Goal: Task Accomplishment & Management: Complete application form

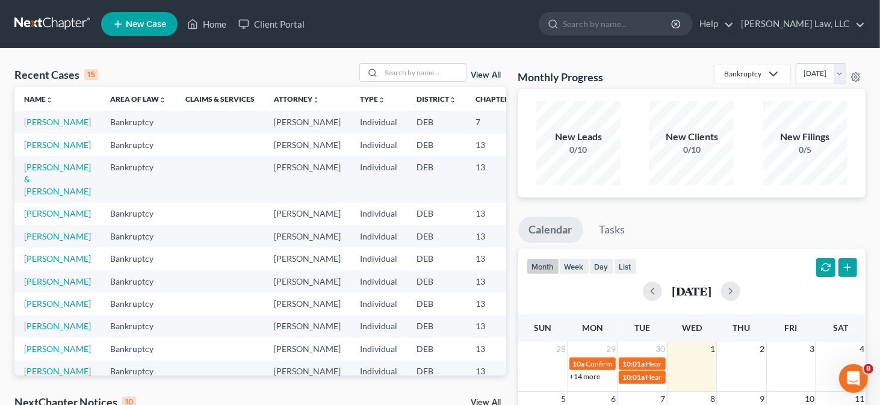
click at [133, 29] on span "New Case" at bounding box center [146, 24] width 40 height 9
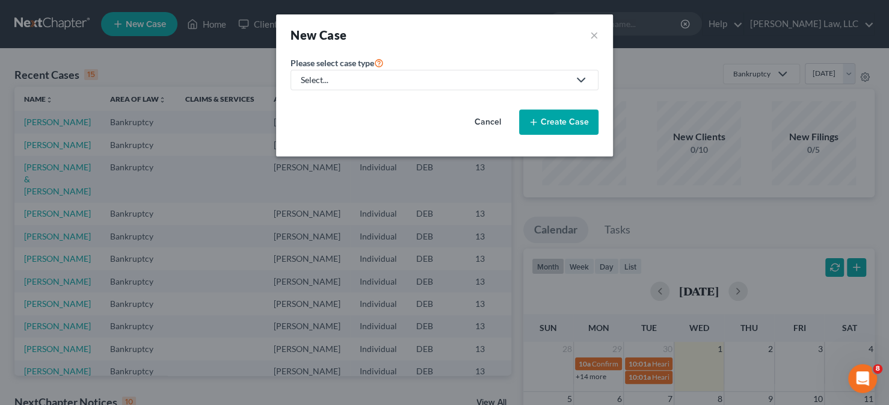
click at [359, 79] on div "Select..." at bounding box center [435, 80] width 268 height 12
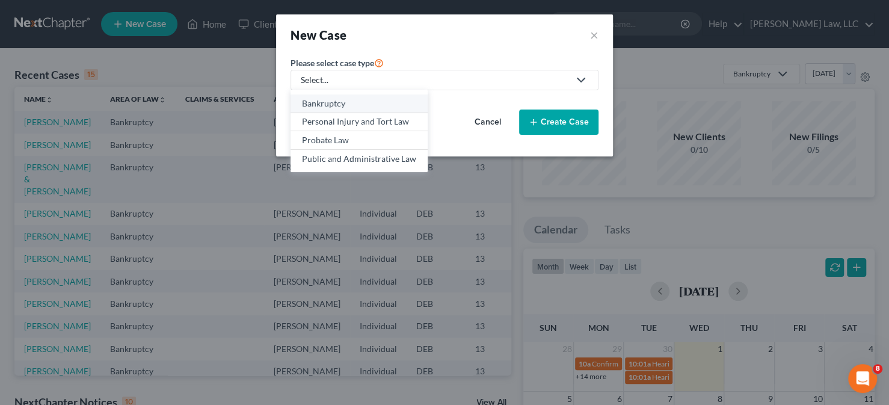
click at [346, 107] on div "Bankruptcy" at bounding box center [359, 103] width 114 height 12
select select "13"
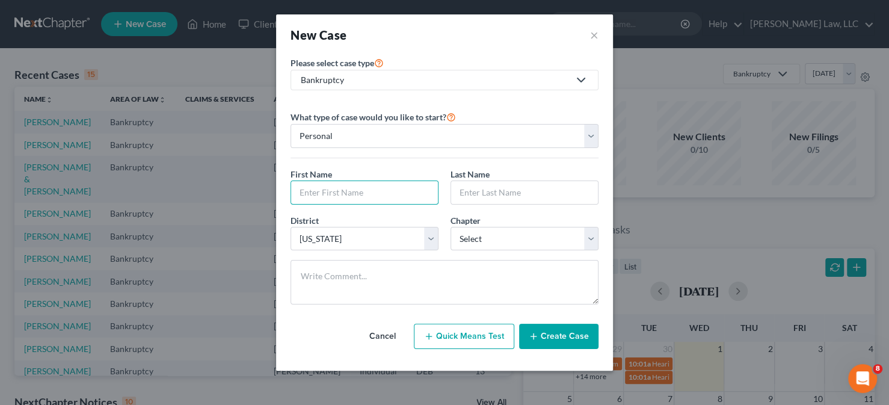
click at [371, 181] on input "text" at bounding box center [364, 192] width 147 height 23
type input "[PERSON_NAME]"
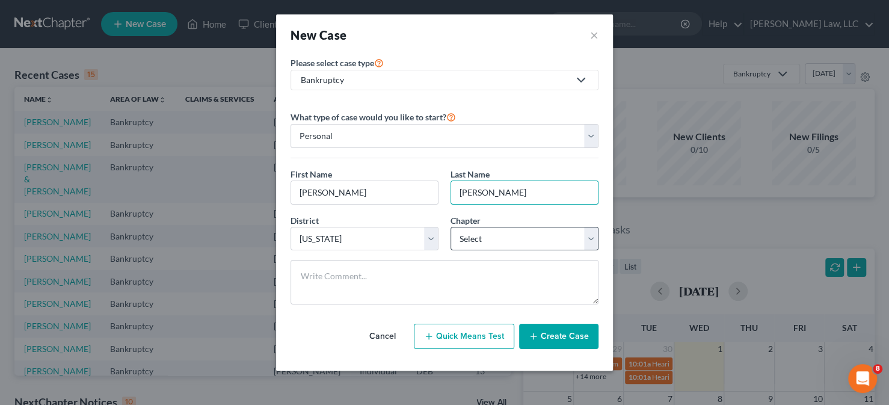
type input "[PERSON_NAME]"
click at [539, 234] on select "Select 7 11 12 13" at bounding box center [525, 239] width 148 height 24
select select "3"
click at [451, 227] on select "Select 7 11 12 13" at bounding box center [525, 239] width 148 height 24
click at [539, 327] on button "Create Case" at bounding box center [558, 336] width 79 height 25
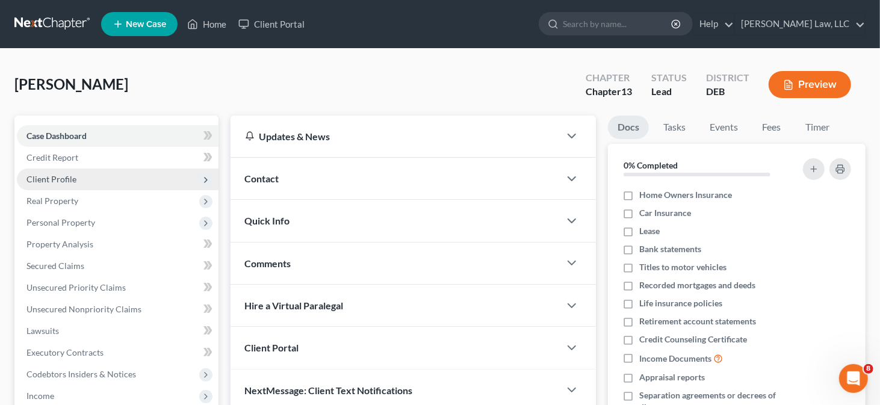
click at [64, 182] on span "Client Profile" at bounding box center [51, 179] width 50 height 10
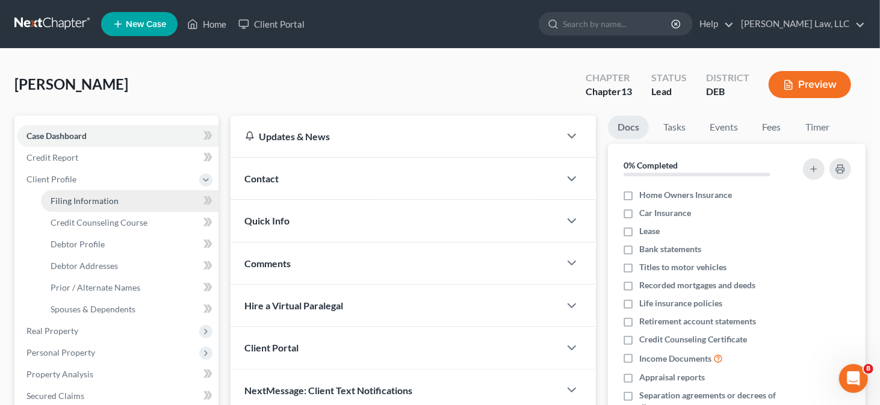
click at [131, 199] on link "Filing Information" at bounding box center [130, 201] width 178 height 22
select select "1"
select select "0"
select select "3"
select select "13"
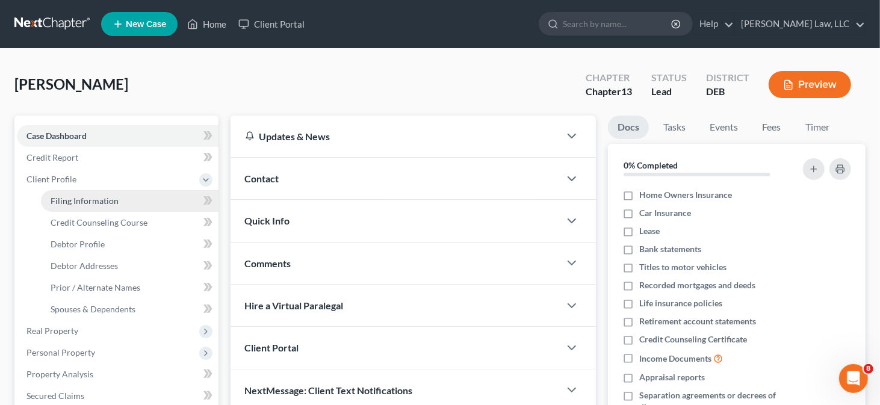
select select "7"
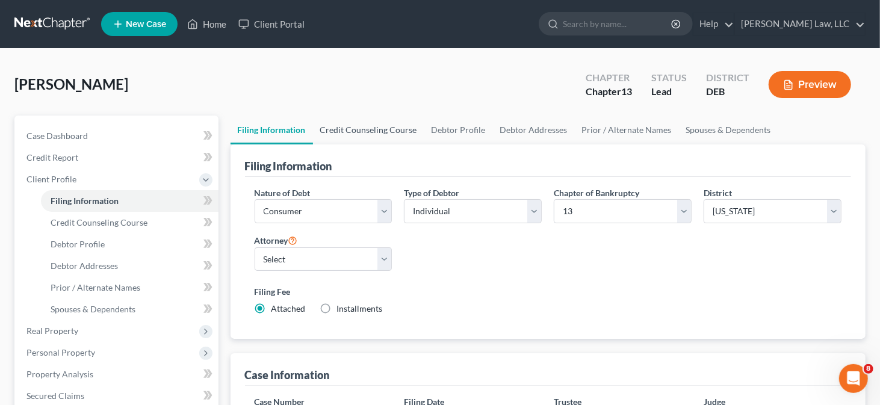
click at [375, 122] on link "Credit Counseling Course" at bounding box center [368, 130] width 111 height 29
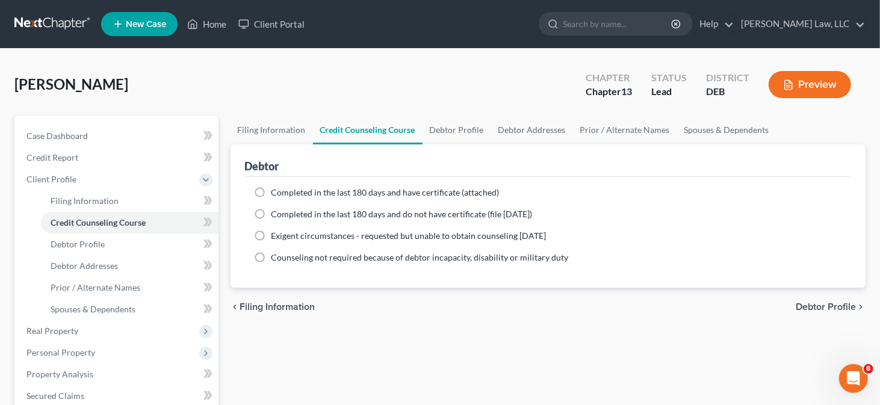
click at [296, 211] on span "Completed in the last 180 days and do not have certificate (file [DATE])" at bounding box center [401, 214] width 261 height 10
click at [284, 211] on input "Completed in the last 180 days and do not have certificate (file [DATE])" at bounding box center [280, 212] width 8 height 8
radio input "true"
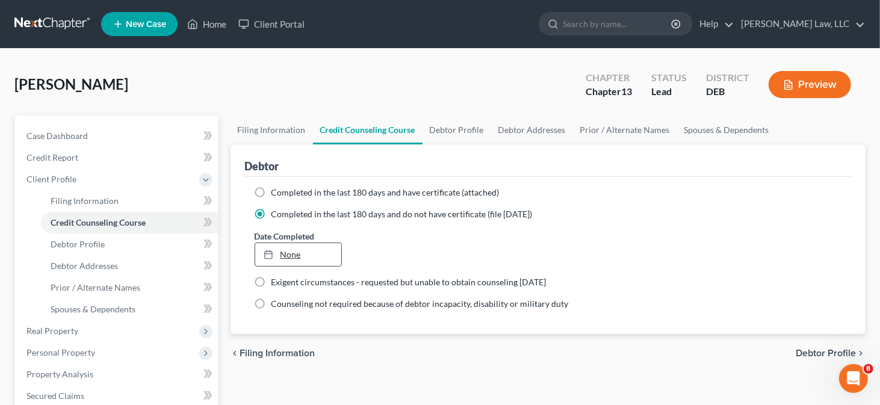
click at [295, 250] on link "None" at bounding box center [298, 254] width 87 height 23
type input "[DATE]"
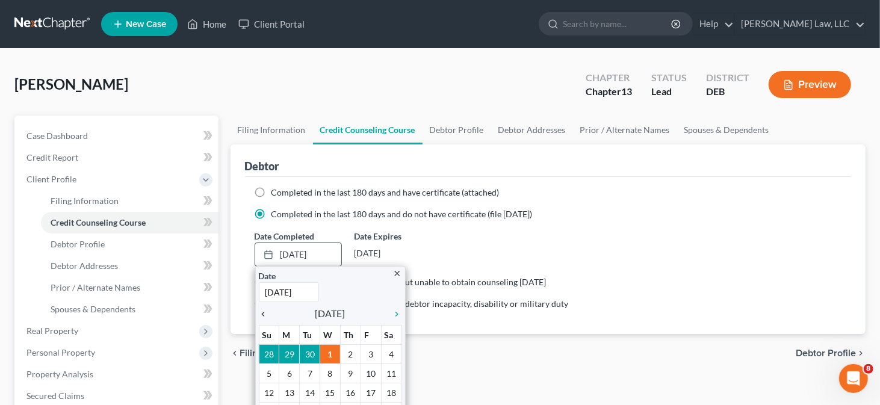
click at [261, 312] on icon "chevron_left" at bounding box center [267, 314] width 16 height 10
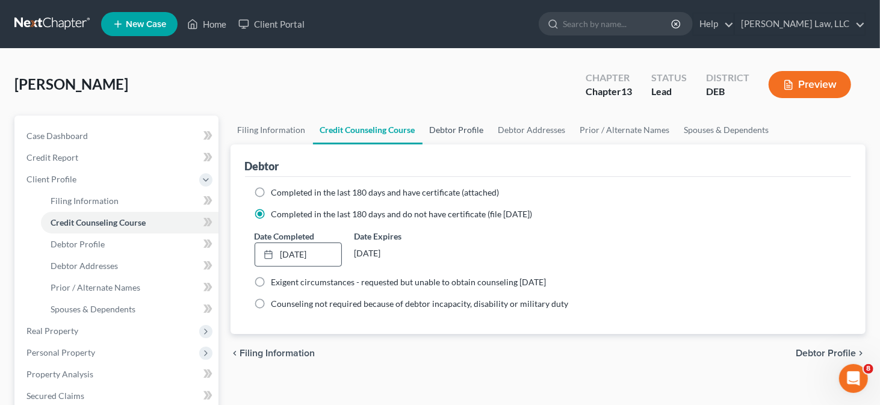
click at [442, 128] on link "Debtor Profile" at bounding box center [456, 130] width 69 height 29
select select "0"
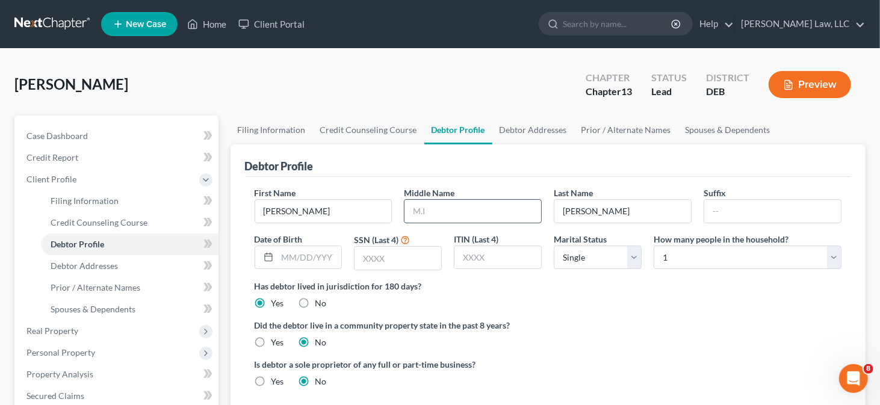
click at [406, 211] on input "text" at bounding box center [472, 211] width 137 height 23
type input "K."
click at [321, 251] on input "text" at bounding box center [309, 257] width 64 height 23
type input "[DATE]"
click at [387, 256] on input "text" at bounding box center [397, 258] width 87 height 23
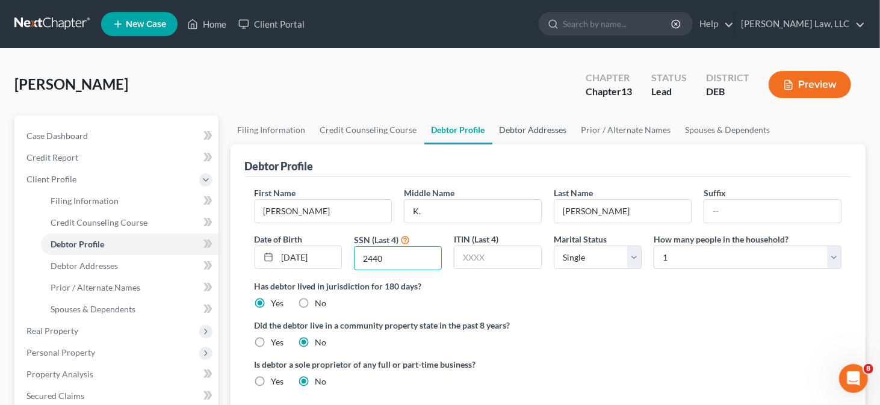
type input "2440"
click at [509, 128] on link "Debtor Addresses" at bounding box center [533, 130] width 82 height 29
select select "0"
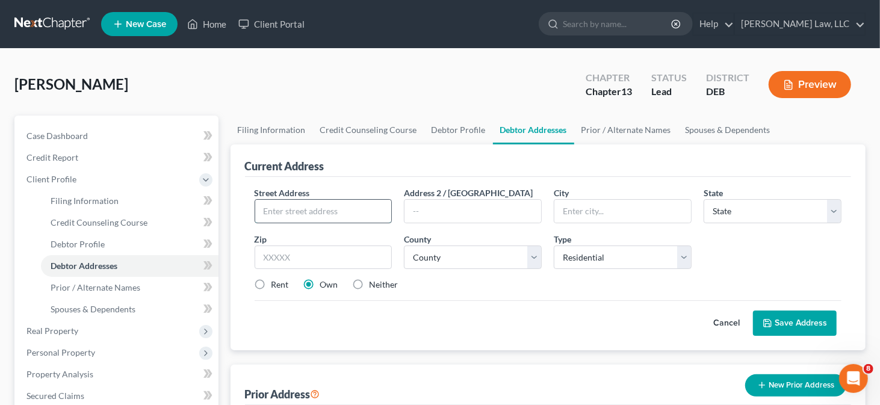
click at [301, 201] on input "text" at bounding box center [323, 211] width 137 height 23
type input "[STREET_ADDRESS][PERSON_NAME]"
click at [341, 252] on input "text" at bounding box center [324, 258] width 138 height 24
type input "19702"
type input "[GEOGRAPHIC_DATA]"
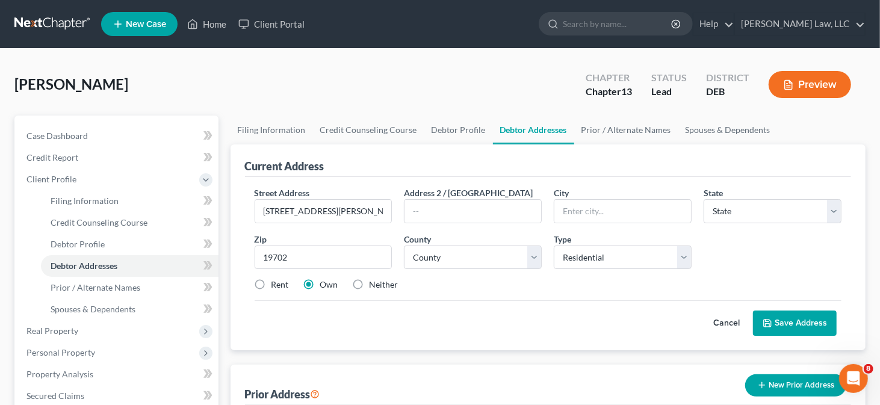
select select "7"
click at [369, 284] on label "Neither" at bounding box center [383, 285] width 29 height 12
click at [374, 284] on input "Neither" at bounding box center [378, 283] width 8 height 8
radio input "true"
click at [778, 315] on button "Save Address" at bounding box center [795, 322] width 84 height 25
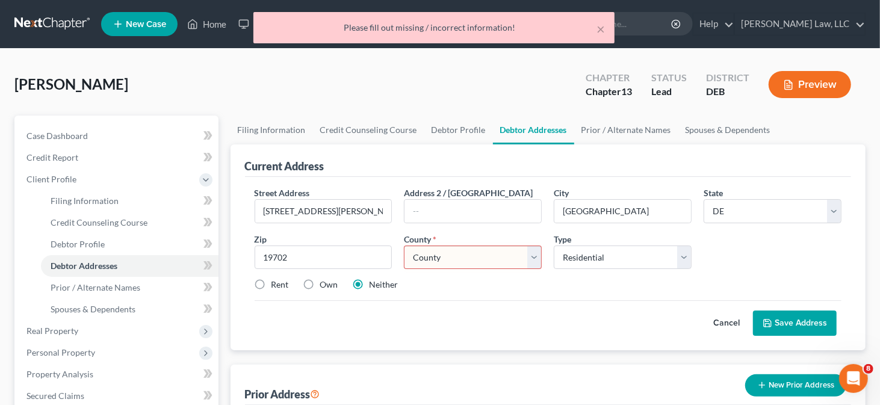
click at [462, 258] on select "County [GEOGRAPHIC_DATA] [GEOGRAPHIC_DATA] [GEOGRAPHIC_DATA]" at bounding box center [473, 258] width 138 height 24
select select "1"
click at [404, 246] on select "County [GEOGRAPHIC_DATA] [GEOGRAPHIC_DATA] [GEOGRAPHIC_DATA]" at bounding box center [473, 258] width 138 height 24
click at [804, 317] on button "Save Address" at bounding box center [795, 322] width 84 height 25
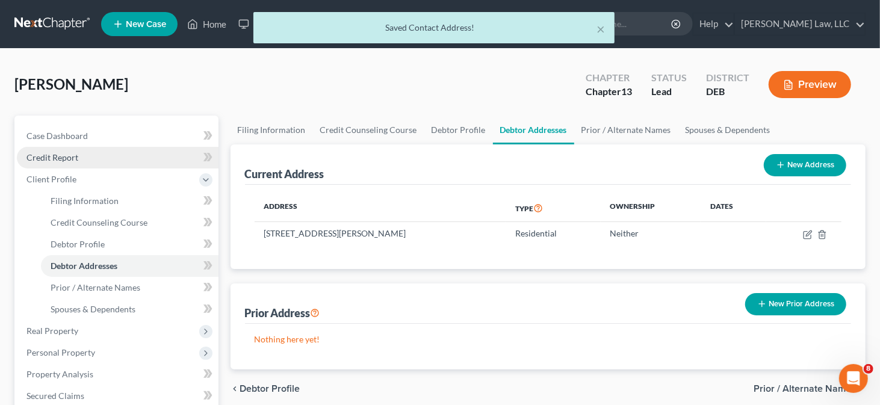
click at [89, 165] on link "Credit Report" at bounding box center [118, 158] width 202 height 22
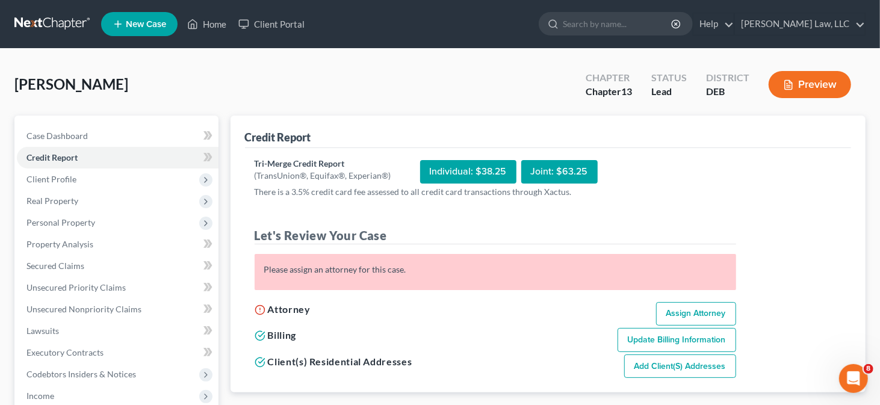
click at [676, 312] on link "Assign Attorney" at bounding box center [696, 314] width 80 height 24
select select "1"
select select "0"
select select "3"
select select "13"
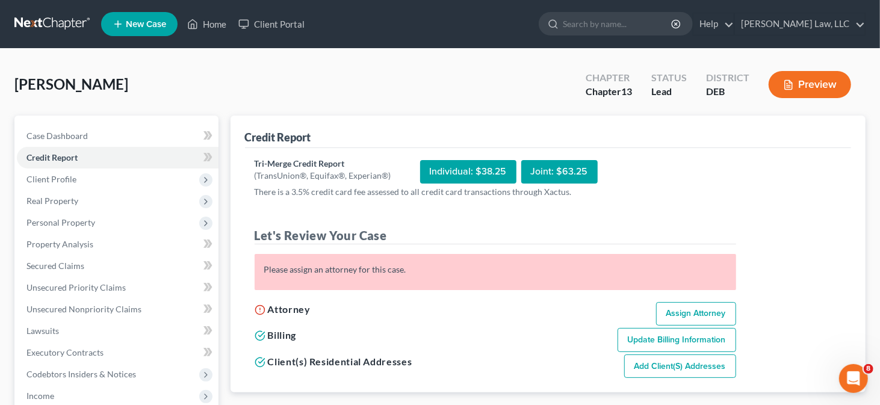
select select "7"
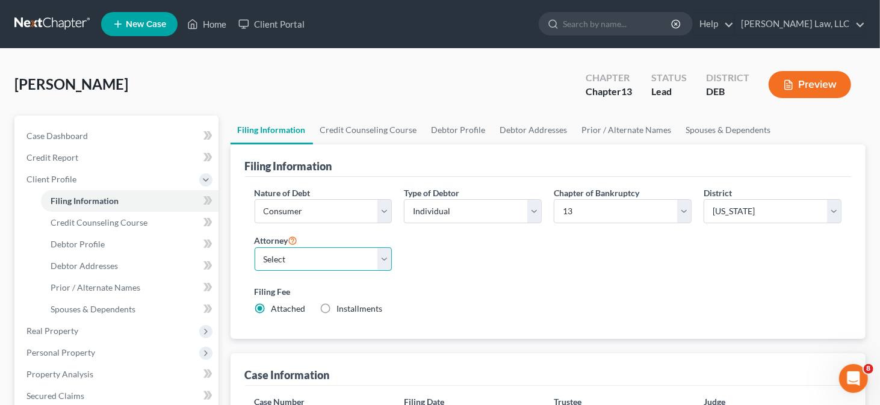
click at [318, 255] on select "Select [PERSON_NAME] - [PERSON_NAME] - [PERSON_NAME]" at bounding box center [324, 259] width 138 height 24
select select "0"
click at [255, 247] on select "Select [PERSON_NAME] - [PERSON_NAME] - [PERSON_NAME]" at bounding box center [324, 259] width 138 height 24
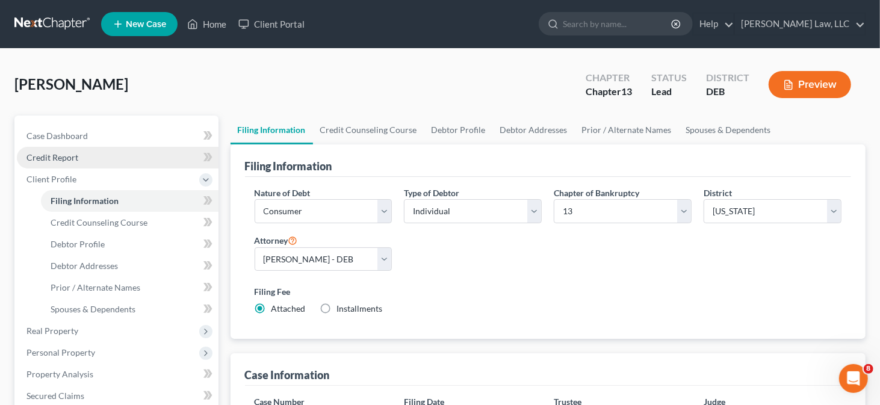
click at [77, 158] on span "Credit Report" at bounding box center [52, 157] width 52 height 10
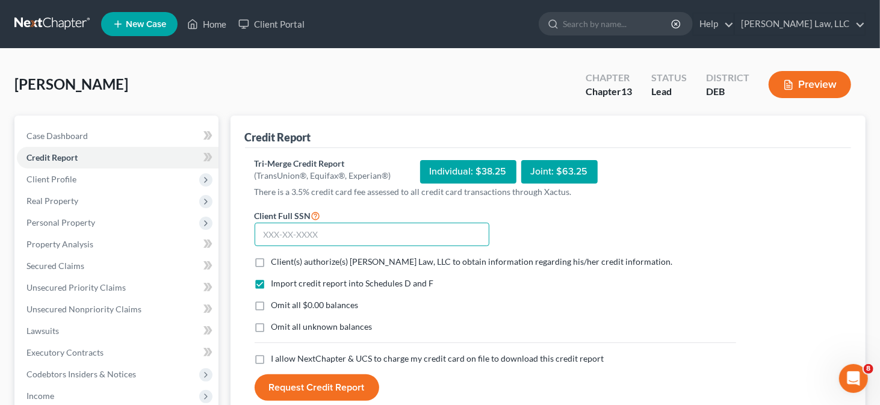
click at [323, 223] on input "text" at bounding box center [372, 235] width 235 height 24
type input "160-58-2440"
click at [276, 258] on span "Client(s) authorize(s) [PERSON_NAME] Law, LLC to obtain information regarding h…" at bounding box center [471, 261] width 401 height 10
click at [276, 258] on input "Client(s) authorize(s) [PERSON_NAME] Law, LLC to obtain information regarding h…" at bounding box center [280, 260] width 8 height 8
checkbox input "true"
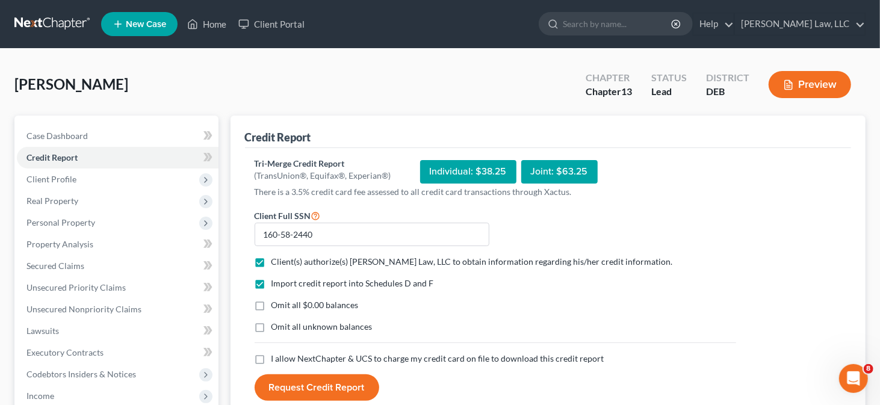
click at [271, 361] on label "I allow NextChapter & UCS to charge my credit card on file to download this cre…" at bounding box center [437, 359] width 333 height 12
click at [276, 360] on input "I allow NextChapter & UCS to charge my credit card on file to download this cre…" at bounding box center [280, 357] width 8 height 8
checkbox input "true"
click at [303, 378] on button "Request Credit Report" at bounding box center [317, 387] width 125 height 26
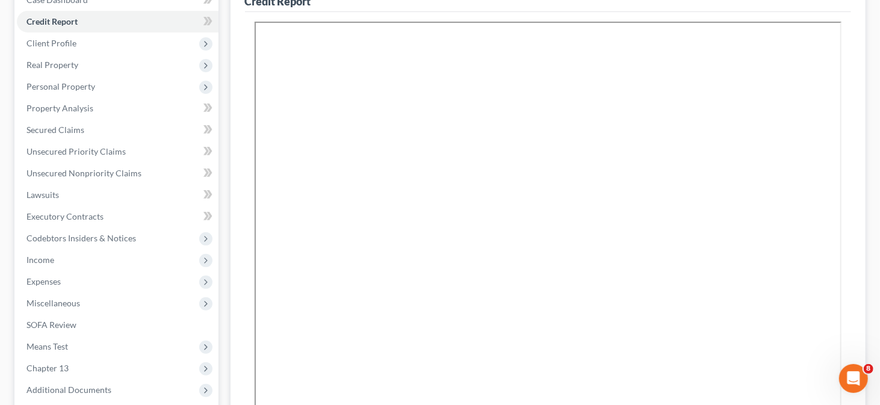
scroll to position [120, 0]
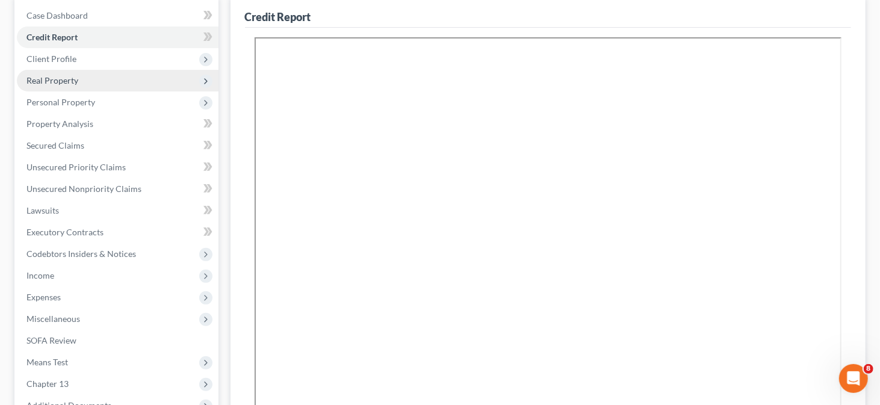
click at [96, 70] on span "Real Property" at bounding box center [118, 81] width 202 height 22
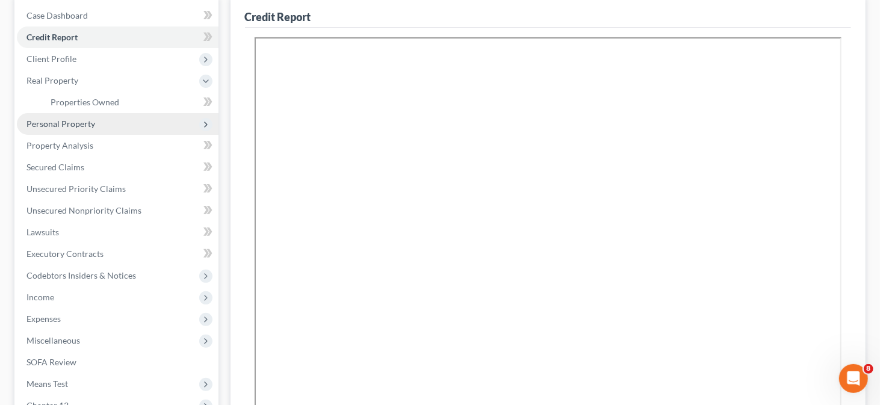
click at [73, 116] on span "Personal Property" at bounding box center [118, 124] width 202 height 22
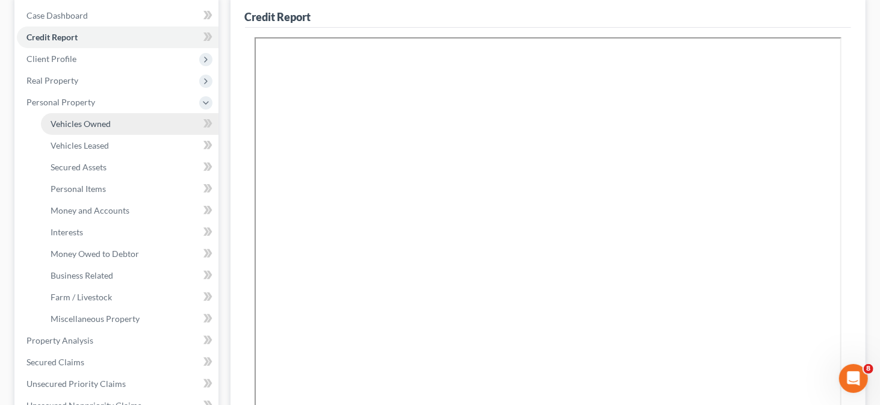
click at [99, 120] on span "Vehicles Owned" at bounding box center [81, 124] width 60 height 10
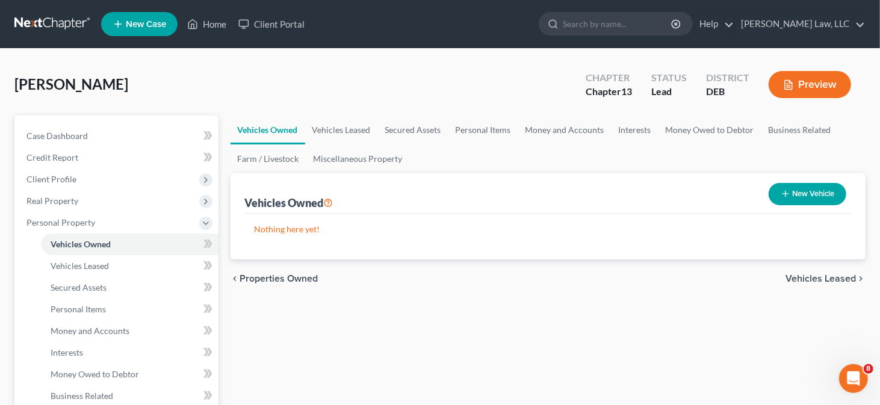
click at [782, 196] on icon "button" at bounding box center [785, 194] width 10 height 10
select select "0"
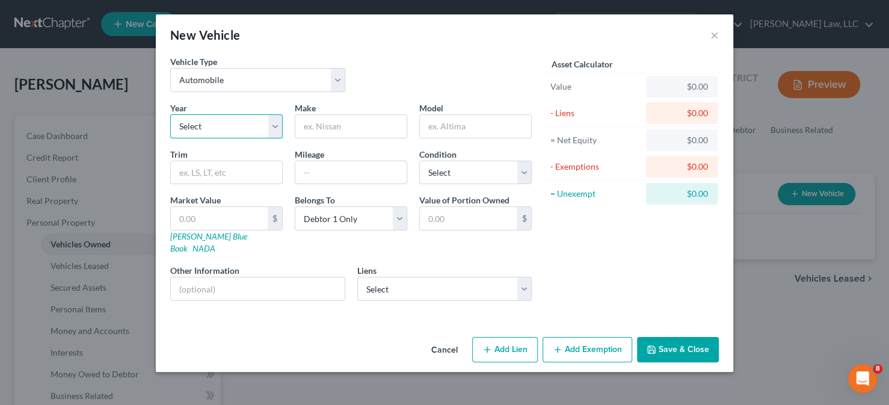
click at [199, 120] on select "Select 2026 2025 2024 2023 2022 2021 2020 2019 2018 2017 2016 2015 2014 2013 20…" at bounding box center [226, 126] width 113 height 24
select select "10"
click at [170, 114] on select "Select 2026 2025 2024 2023 2022 2021 2020 2019 2018 2017 2016 2015 2014 2013 20…" at bounding box center [226, 126] width 113 height 24
click at [345, 123] on input "text" at bounding box center [350, 126] width 111 height 23
type input "Chevrolet"
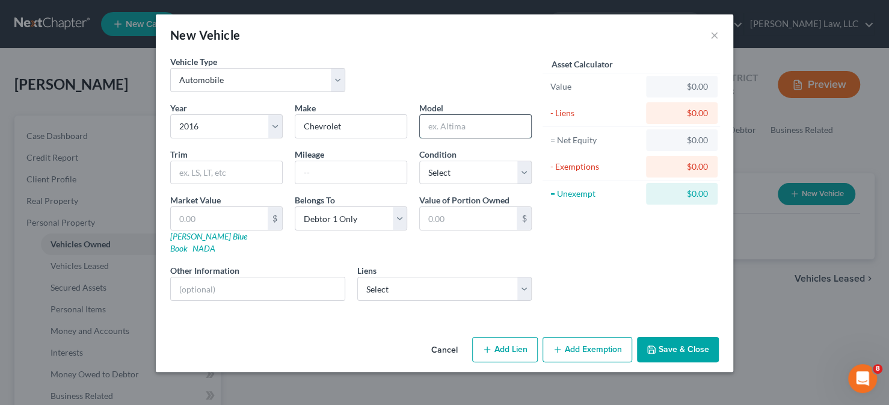
click at [443, 137] on input "text" at bounding box center [475, 126] width 111 height 23
type input "Suburban"
click at [324, 171] on input "text" at bounding box center [350, 172] width 111 height 23
type input "140000"
click at [473, 165] on select "Select Excellent Very Good Good Fair Poor" at bounding box center [475, 173] width 113 height 24
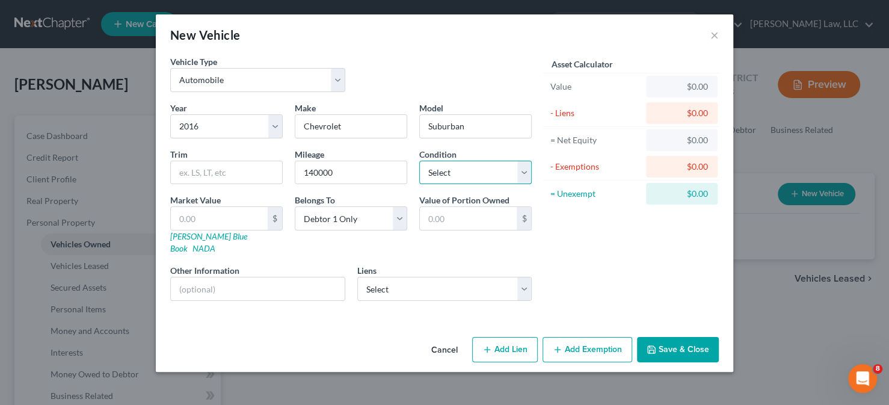
select select "2"
click at [419, 161] on select "Select Excellent Very Good Good Fair Poor" at bounding box center [475, 173] width 113 height 24
click at [212, 236] on link "[PERSON_NAME] Blue Book" at bounding box center [208, 242] width 77 height 22
click at [250, 214] on input "text" at bounding box center [219, 218] width 97 height 23
type input "1"
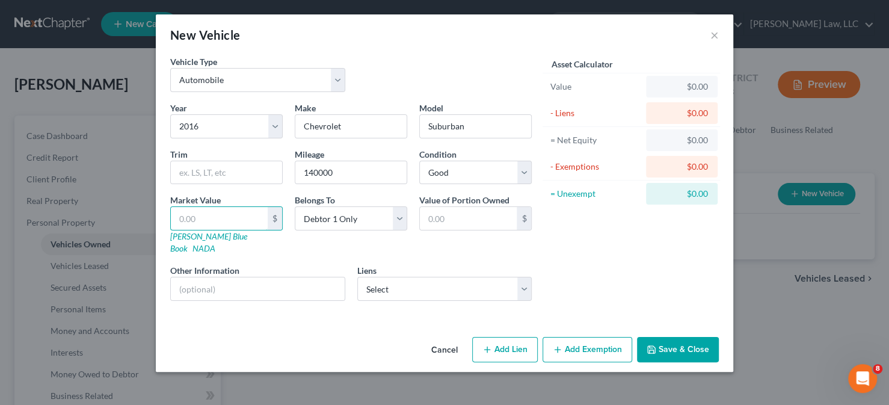
type input "1.00"
type input "11"
type input "11.00"
type input "116"
type input "116.00"
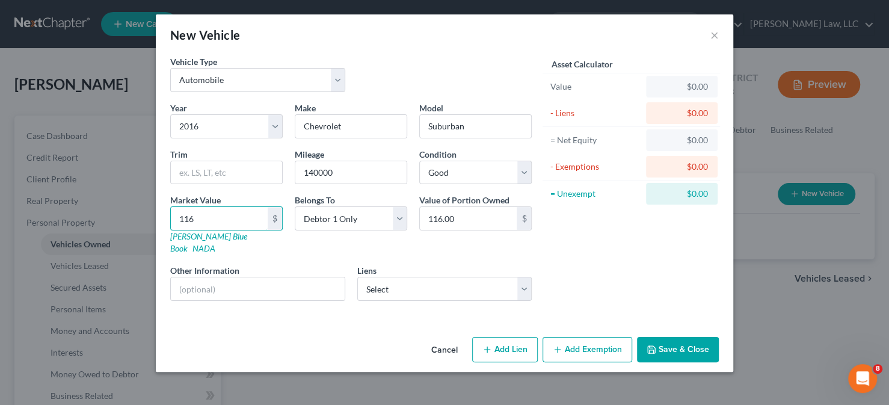
type input "1165"
type input "1,165.00"
type input "1,1658"
type input "11,658.00"
type input "11,658"
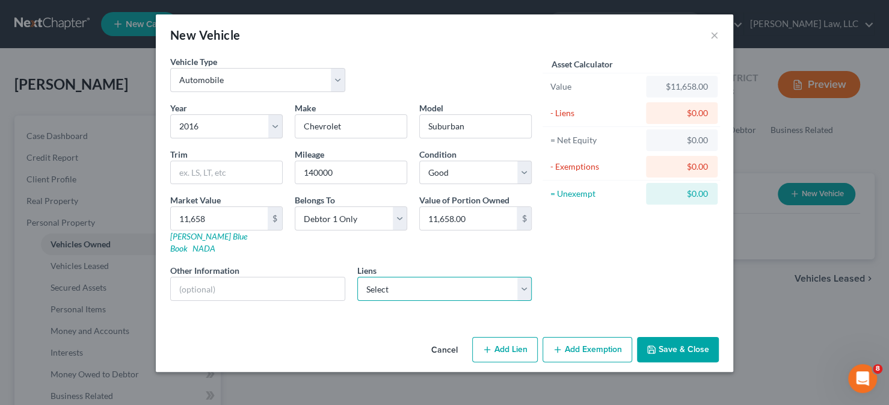
click at [459, 277] on select "Select Oneunited Bank - $137.00 Ally Financial - $0.00 Cap One Auto - $0.00 One…" at bounding box center [444, 289] width 175 height 24
click at [569, 337] on button "Add Exemption" at bounding box center [588, 349] width 90 height 25
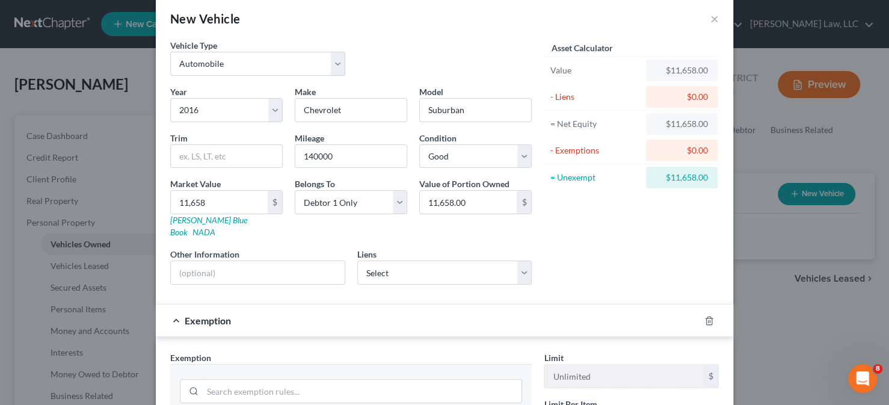
scroll to position [181, 0]
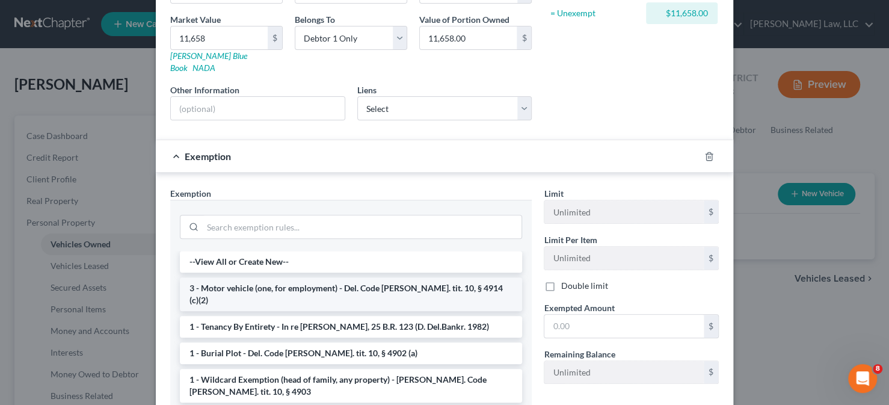
click at [278, 277] on li "3 - Motor vehicle (one, for employment) - Del. Code [PERSON_NAME]. tit. 10, § 4…" at bounding box center [351, 294] width 342 height 34
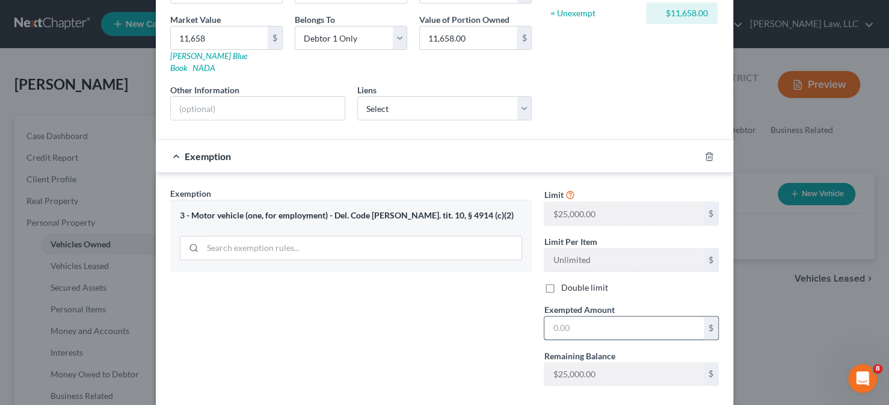
click at [603, 317] on input "text" at bounding box center [624, 328] width 159 height 23
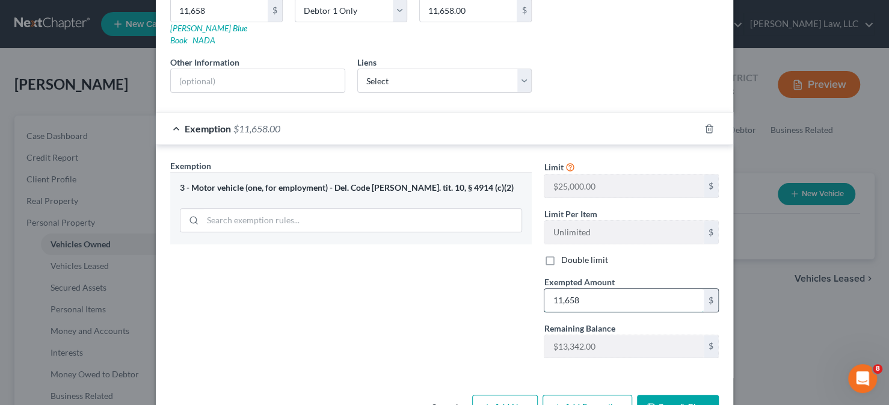
scroll to position [232, 0]
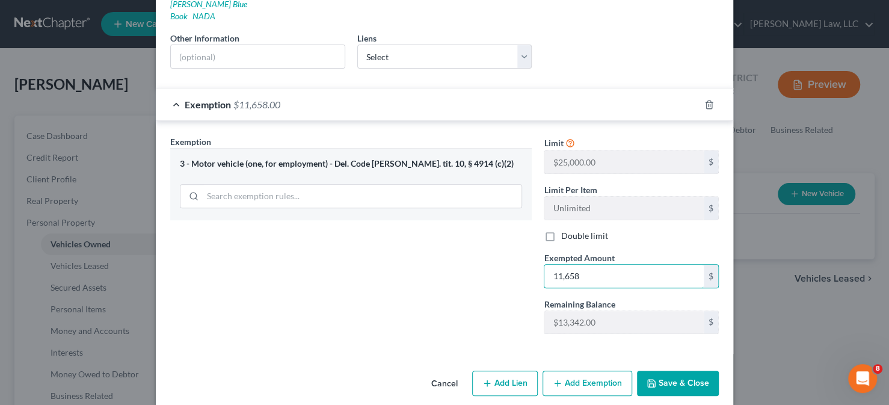
type input "11,658"
click at [655, 371] on button "Save & Close" at bounding box center [678, 383] width 82 height 25
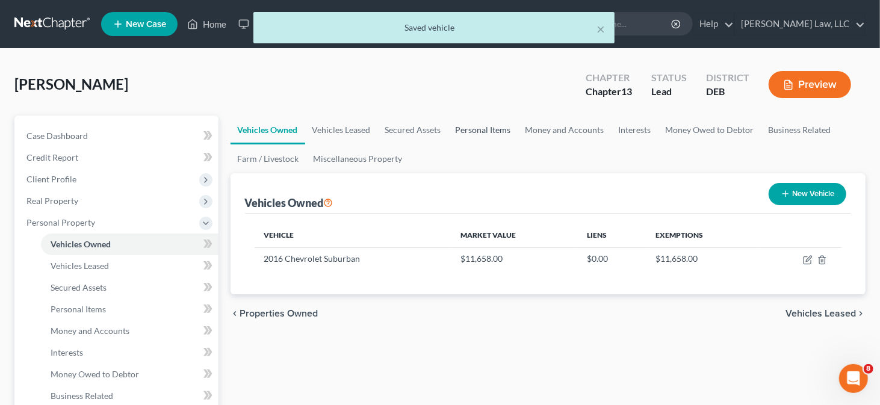
click at [471, 132] on link "Personal Items" at bounding box center [483, 130] width 70 height 29
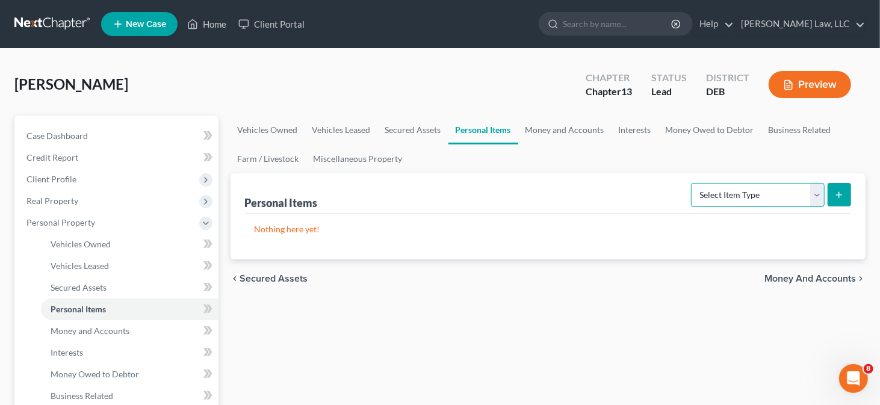
click at [765, 194] on select "Select Item Type Clothing Collectibles Of Value Electronics Firearms Household …" at bounding box center [758, 195] width 134 height 24
select select "clothing"
click at [693, 183] on select "Select Item Type Clothing Collectibles Of Value Electronics Firearms Household …" at bounding box center [758, 195] width 134 height 24
click at [832, 195] on button "submit" at bounding box center [838, 194] width 23 height 23
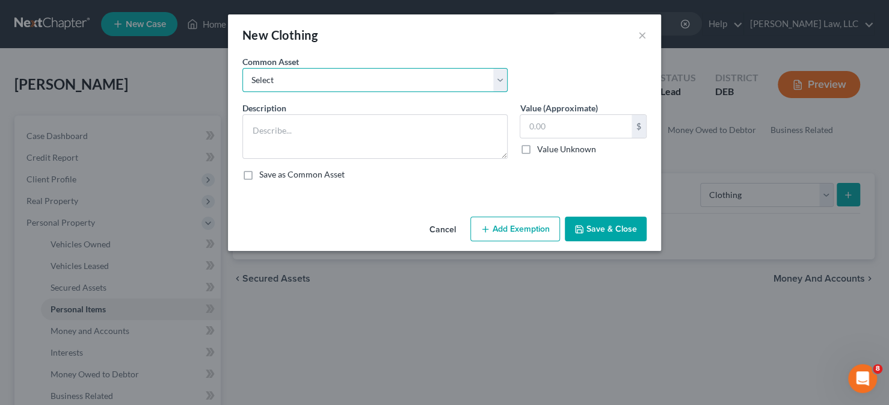
click at [359, 81] on select "Select Used clothing at yard sale value Used clothing at yard sale value" at bounding box center [375, 80] width 265 height 24
select select "0"
click at [243, 68] on select "Select Used clothing at yard sale value Used clothing at yard sale value" at bounding box center [375, 80] width 265 height 24
type textarea "Used clothing at yard sale value"
click at [366, 85] on select "Select Used clothing at yard sale value Used clothing at yard sale value" at bounding box center [375, 80] width 265 height 24
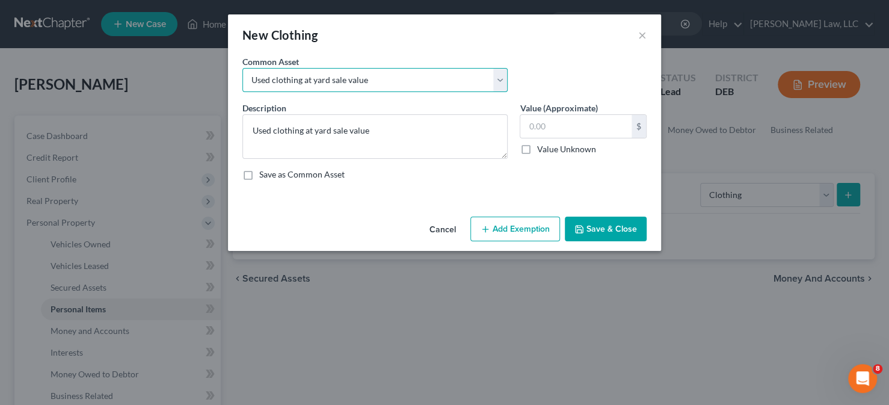
select select "1"
click at [243, 68] on select "Select Used clothing at yard sale value Used clothing at yard sale value" at bounding box center [375, 80] width 265 height 24
type input "200.00"
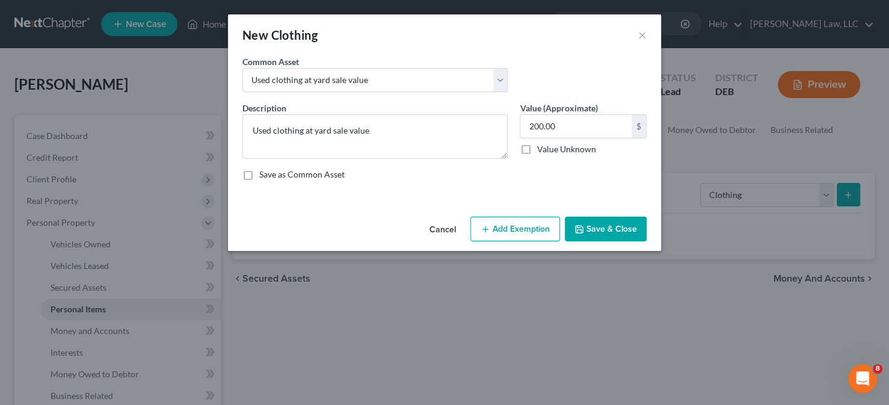
click at [508, 220] on button "Add Exemption" at bounding box center [516, 229] width 90 height 25
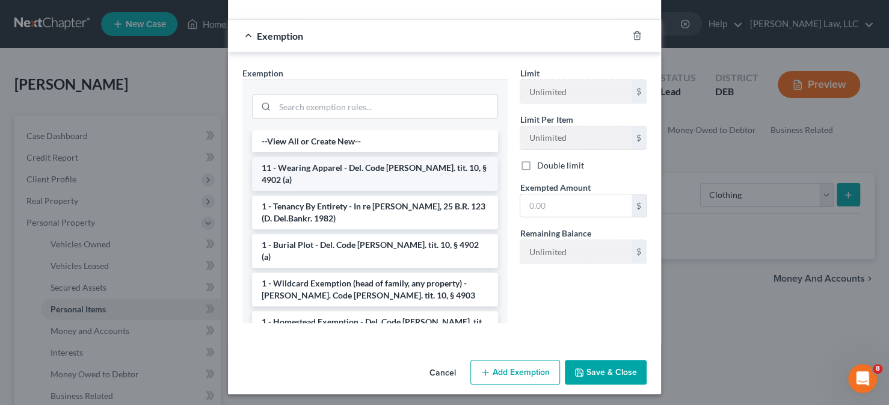
click at [369, 175] on li "11 - Wearing Apparel - Del. Code [PERSON_NAME]. tit. 10, § 4902 (a)" at bounding box center [375, 174] width 246 height 34
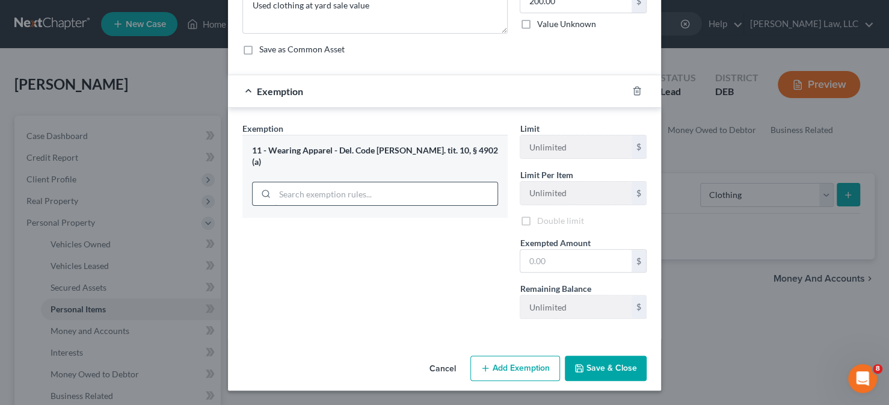
scroll to position [125, 0]
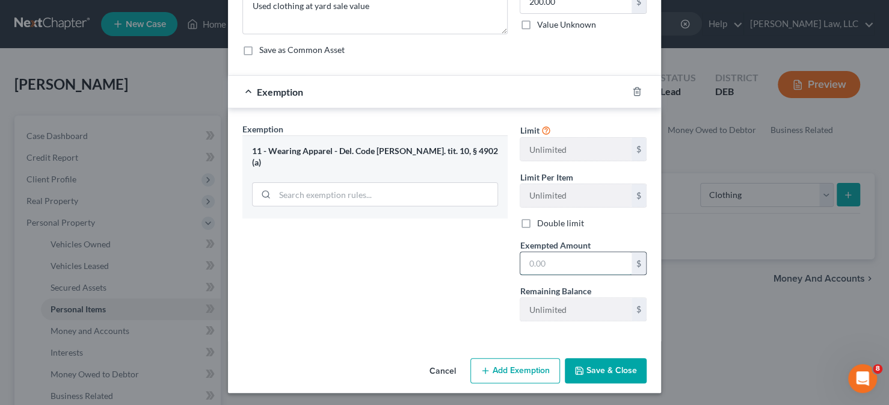
drag, startPoint x: 550, startPoint y: 256, endPoint x: 555, endPoint y: 252, distance: 6.9
click at [550, 256] on input "text" at bounding box center [576, 263] width 111 height 23
type input "200"
click at [374, 268] on div "Exemption Set must be selected for CA. Exemption * 11 - Wearing Apparel - Del. …" at bounding box center [374, 227] width 277 height 208
click at [593, 372] on button "Save & Close" at bounding box center [606, 370] width 82 height 25
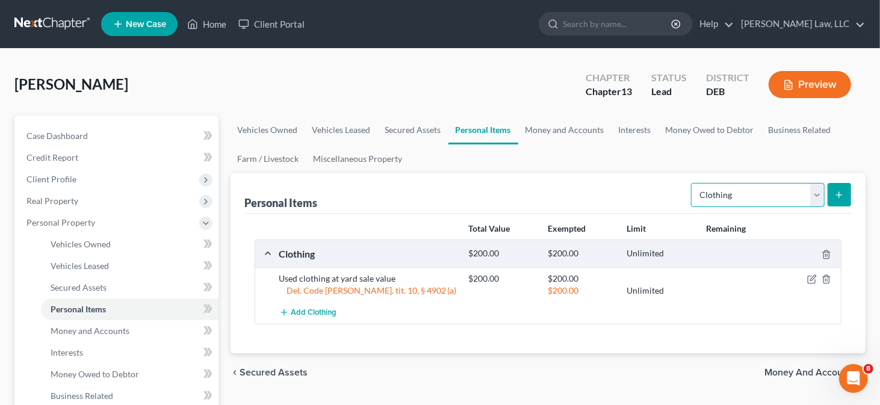
click at [770, 200] on select "Select Item Type Clothing Collectibles Of Value Electronics Firearms Household …" at bounding box center [758, 195] width 134 height 24
select select "firearms"
click at [693, 183] on select "Select Item Type Clothing Collectibles Of Value Electronics Firearms Household …" at bounding box center [758, 195] width 134 height 24
click at [834, 191] on icon "submit" at bounding box center [839, 195] width 10 height 10
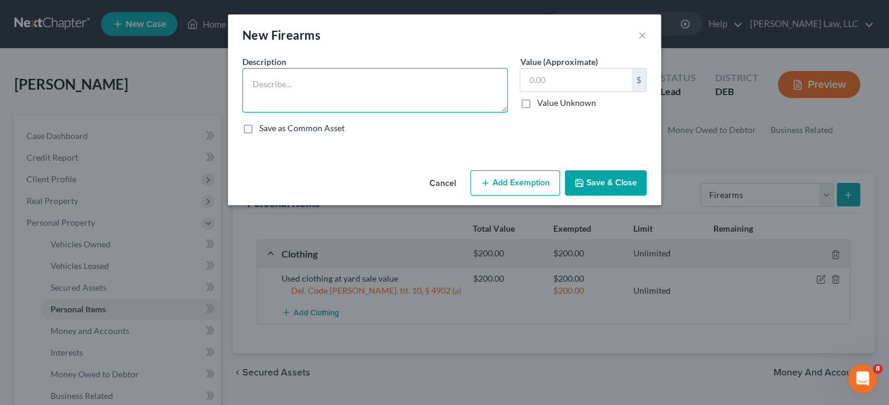
click at [342, 93] on textarea at bounding box center [375, 90] width 265 height 45
type textarea "Hand guns"
click at [561, 72] on input "text" at bounding box center [576, 80] width 111 height 23
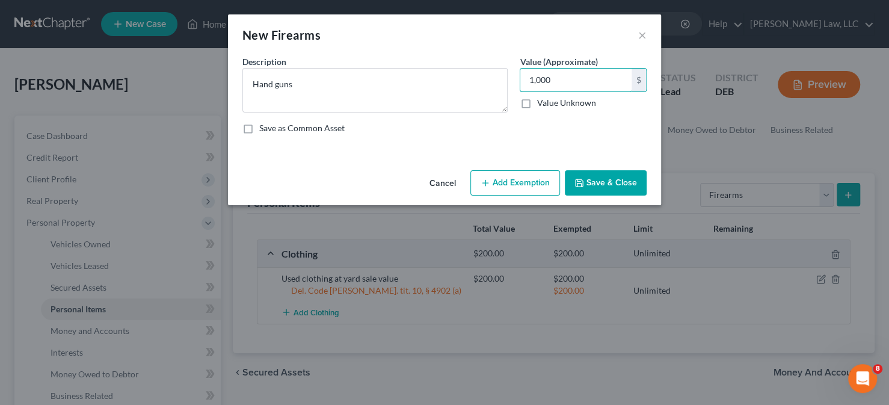
type input "1,000"
click at [487, 186] on icon "button" at bounding box center [486, 183] width 10 height 10
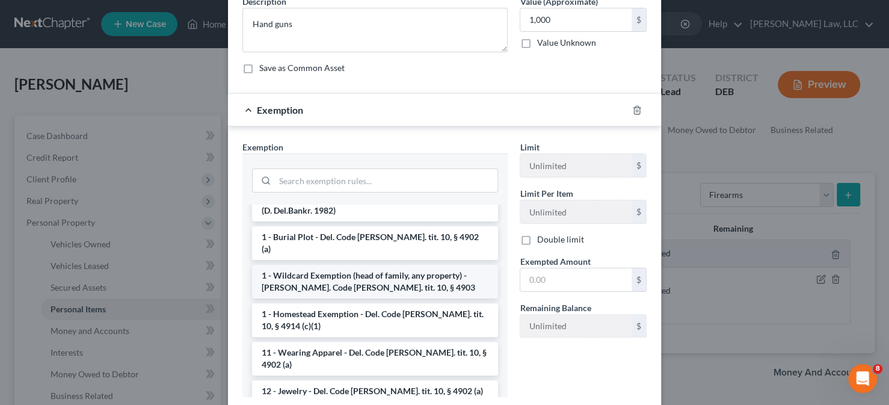
scroll to position [60, 0]
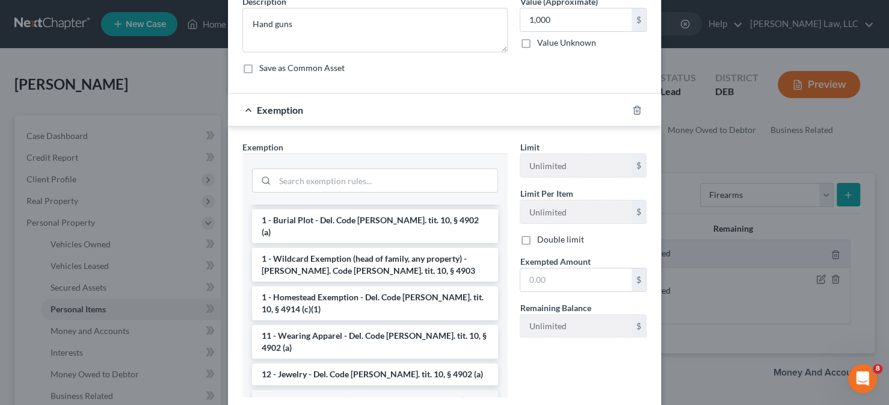
click at [301, 390] on li "14 - Personal property (other than principal residence) - Del. Code [PERSON_NAM…" at bounding box center [375, 407] width 246 height 34
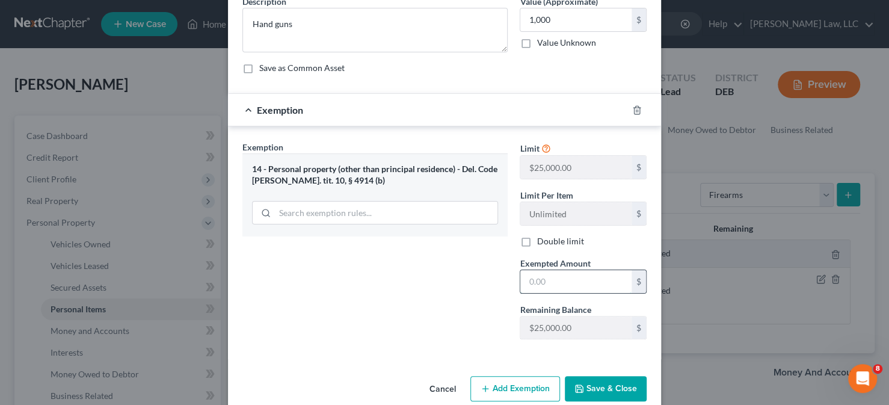
click at [556, 284] on input "text" at bounding box center [576, 281] width 111 height 23
type input "1,000"
click at [602, 382] on button "Save & Close" at bounding box center [606, 388] width 82 height 25
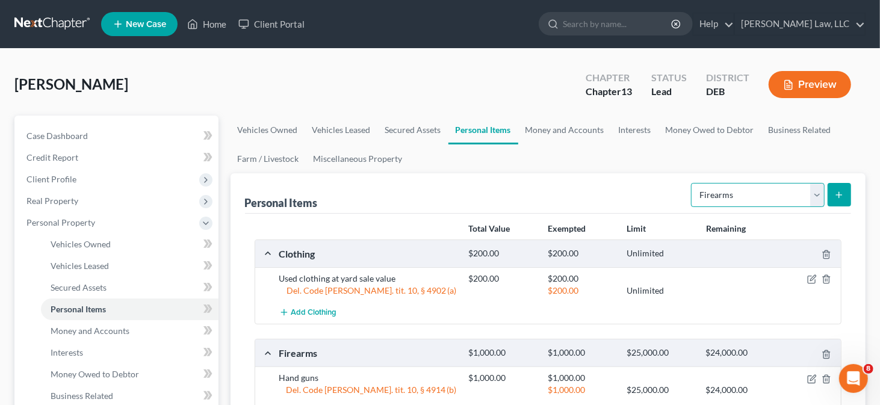
click at [720, 201] on select "Select Item Type Clothing Collectibles Of Value Electronics Firearms Household …" at bounding box center [758, 195] width 134 height 24
select select "jewelry"
click at [693, 183] on select "Select Item Type Clothing Collectibles Of Value Electronics Firearms Household …" at bounding box center [758, 195] width 134 height 24
click at [841, 188] on button "submit" at bounding box center [838, 194] width 23 height 23
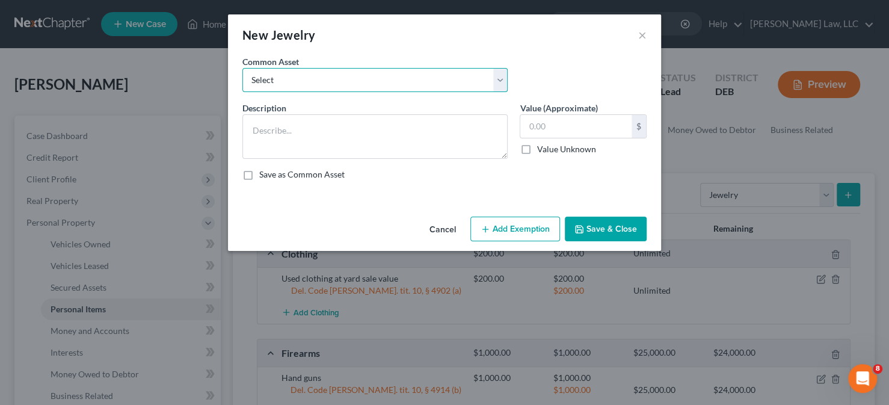
click at [373, 79] on select "Select Miscellaneous household goods and furnishings at yard sale value Used cl…" at bounding box center [375, 80] width 265 height 24
select select "3"
click at [243, 68] on select "Select Miscellaneous household goods and furnishings at yard sale value Used cl…" at bounding box center [375, 80] width 265 height 24
type textarea "Jewelry"
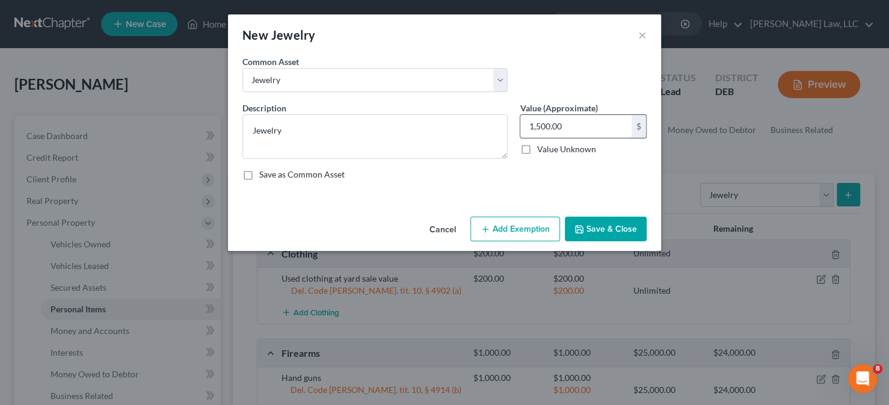
click at [530, 125] on input "1,500.00" at bounding box center [576, 126] width 111 height 23
drag, startPoint x: 530, startPoint y: 125, endPoint x: 551, endPoint y: 125, distance: 21.1
click at [551, 125] on input "1,500.00" at bounding box center [576, 126] width 111 height 23
type input "200"
click at [539, 220] on button "Add Exemption" at bounding box center [516, 229] width 90 height 25
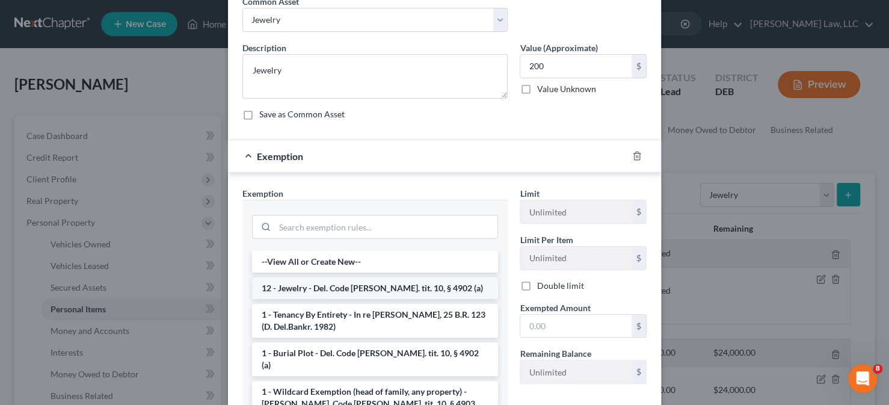
click at [321, 277] on li "12 - Jewelry - Del. Code [PERSON_NAME]. tit. 10, § 4902 (a)" at bounding box center [375, 288] width 246 height 22
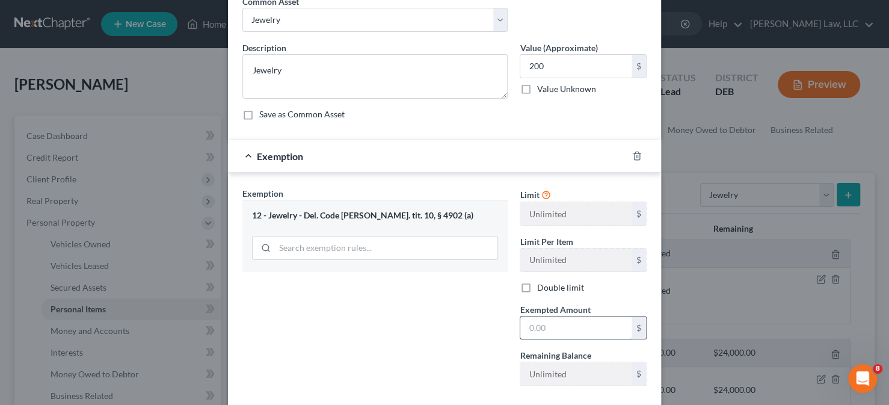
click at [576, 326] on input "text" at bounding box center [576, 328] width 111 height 23
type input "200"
click at [354, 312] on div "Exemption Set must be selected for CA. Exemption * 12 - Jewelry - Del. Code [PE…" at bounding box center [374, 291] width 277 height 208
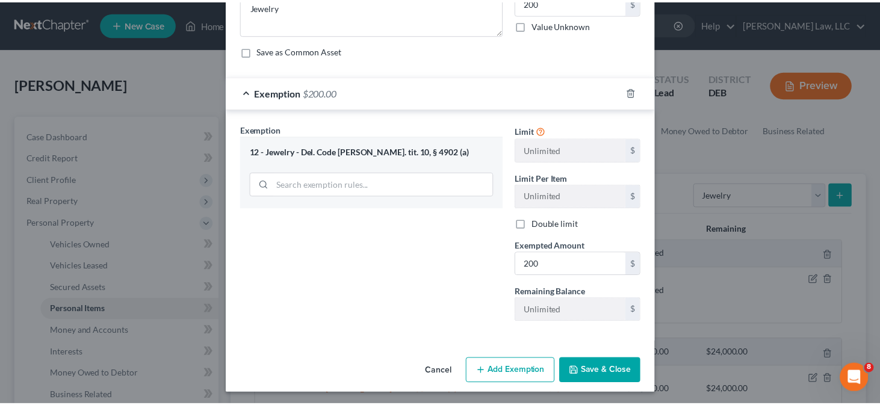
scroll to position [125, 0]
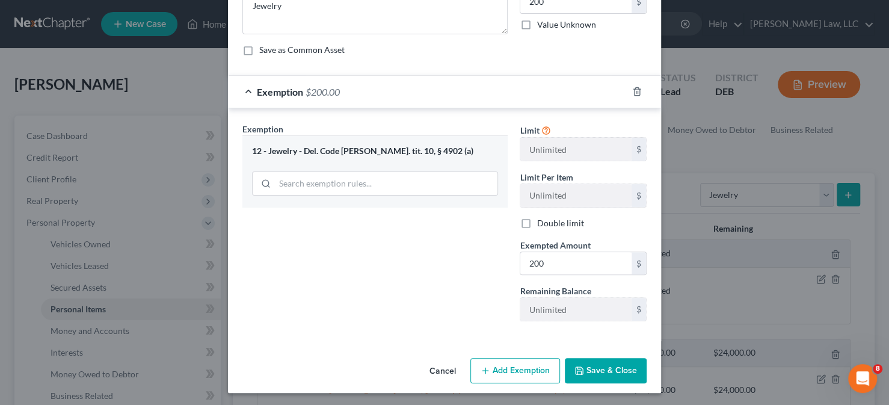
click at [587, 373] on button "Save & Close" at bounding box center [606, 370] width 82 height 25
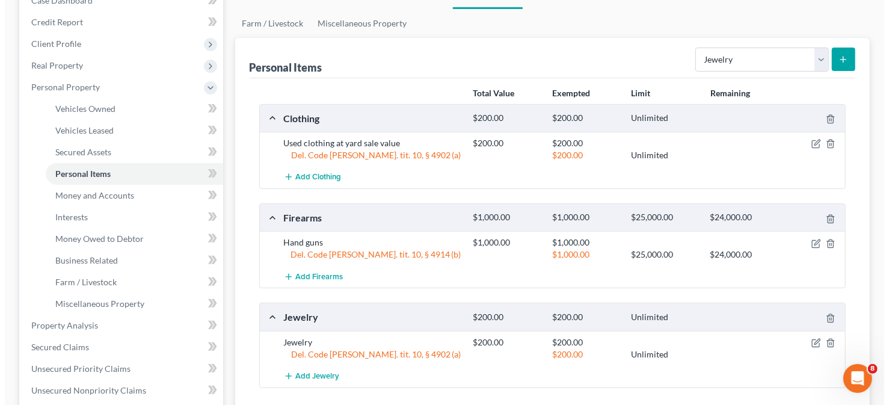
scroll to position [120, 0]
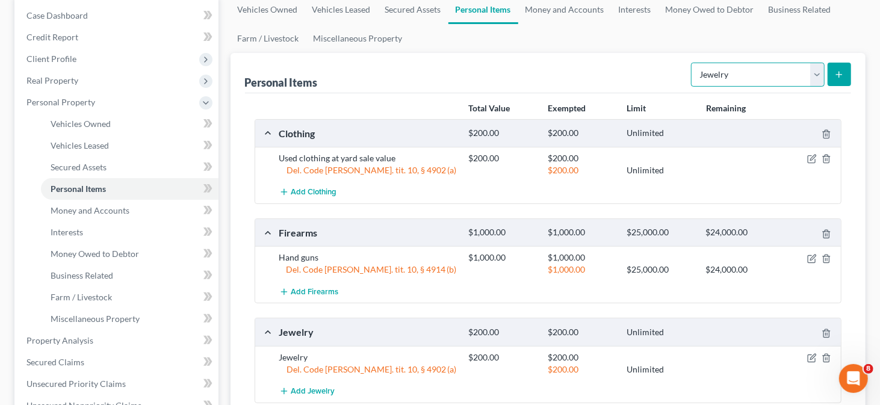
click at [729, 67] on select "Select Item Type Clothing Collectibles Of Value Electronics Firearms Household …" at bounding box center [758, 75] width 134 height 24
select select "household_goods"
click at [693, 63] on select "Select Item Type Clothing Collectibles Of Value Electronics Firearms Household …" at bounding box center [758, 75] width 134 height 24
click at [833, 69] on button "submit" at bounding box center [838, 74] width 23 height 23
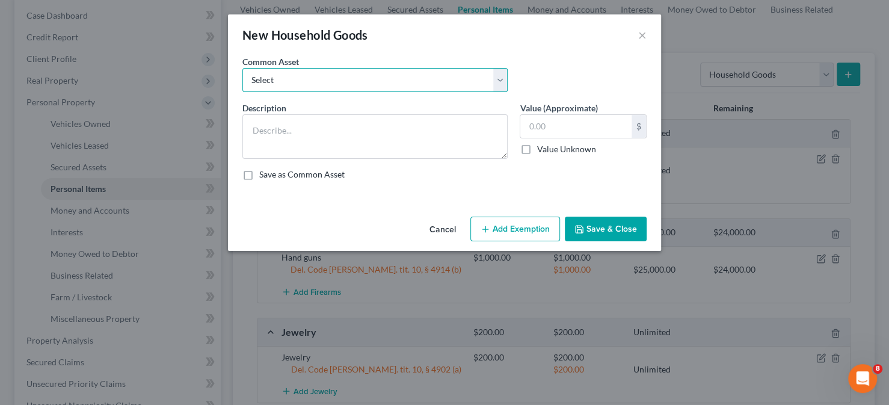
click at [430, 85] on select "Select Miscellaneous household goods and furnishings at yard sale value" at bounding box center [375, 80] width 265 height 24
select select "0"
click at [243, 68] on select "Select Miscellaneous household goods and furnishings at yard sale value" at bounding box center [375, 80] width 265 height 24
type textarea "Miscellaneous household goods and furnishings at yard sale value"
type input "1,500.00"
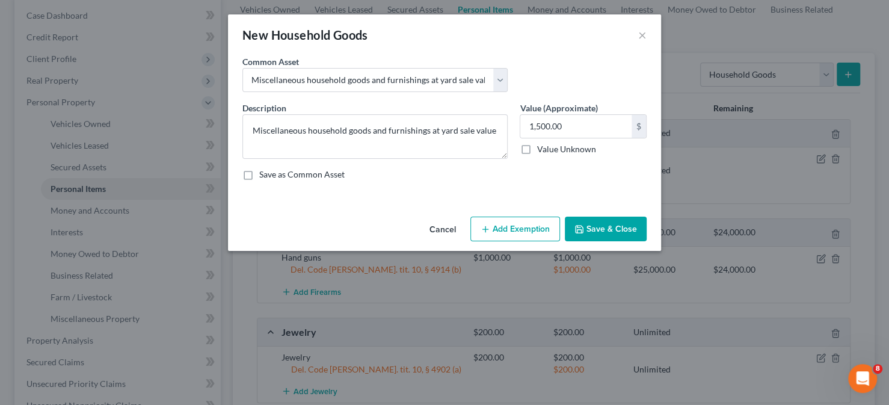
click at [494, 224] on button "Add Exemption" at bounding box center [516, 229] width 90 height 25
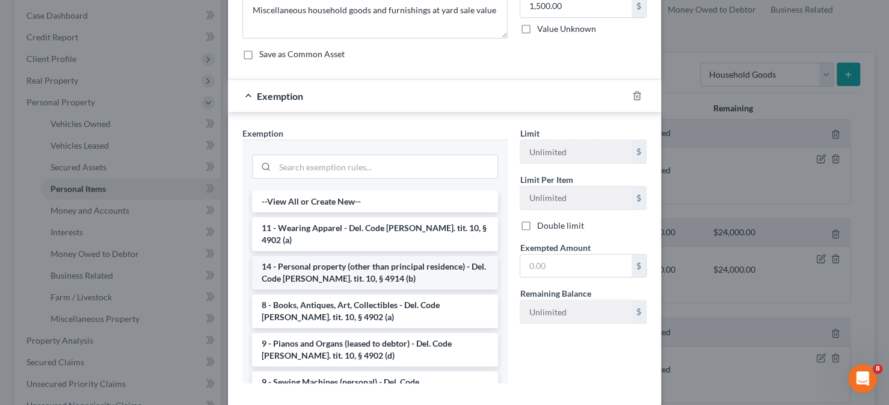
click at [360, 256] on li "14 - Personal property (other than principal residence) - Del. Code [PERSON_NAM…" at bounding box center [375, 273] width 246 height 34
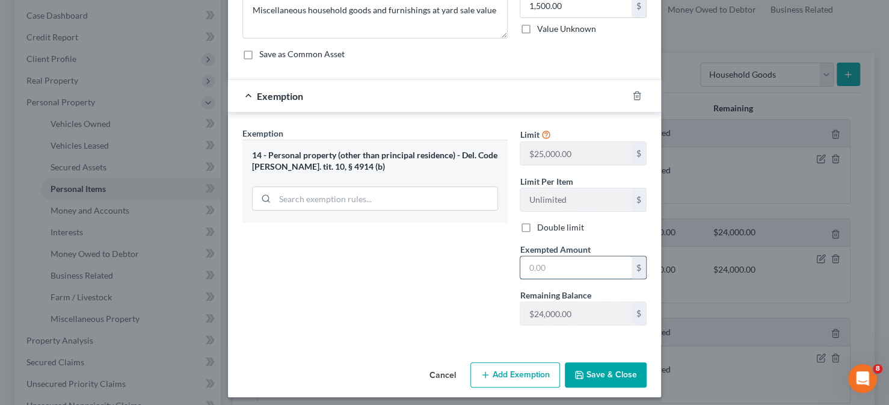
click at [540, 268] on input "text" at bounding box center [576, 267] width 111 height 23
type input "5"
type input "1,500"
click at [611, 377] on button "Save & Close" at bounding box center [606, 374] width 82 height 25
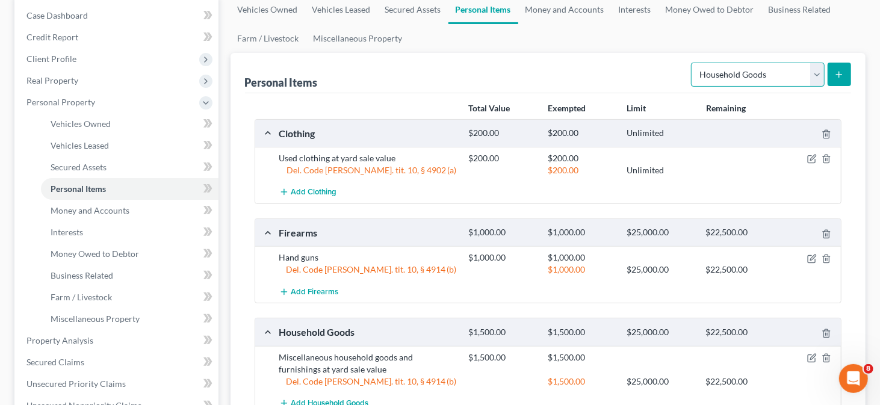
click at [789, 76] on select "Select Item Type Clothing Collectibles Of Value Electronics Firearms Household …" at bounding box center [758, 75] width 134 height 24
click at [580, 14] on link "Money and Accounts" at bounding box center [564, 9] width 93 height 29
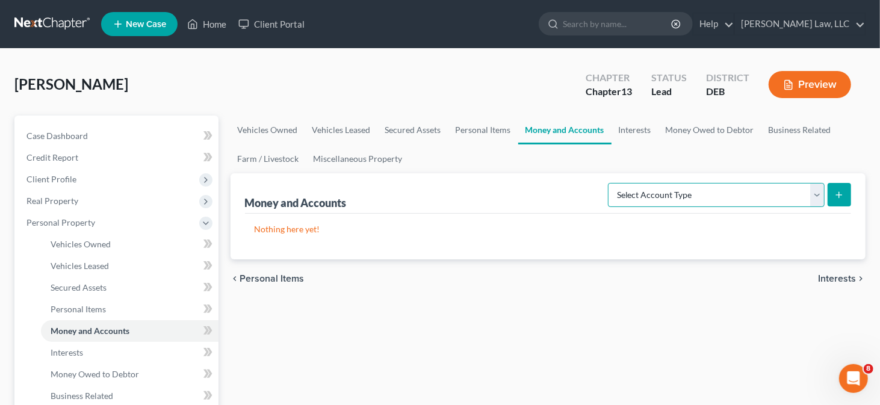
click at [697, 196] on select "Select Account Type Brokerage Cash on Hand Certificates of Deposit Checking Acc…" at bounding box center [716, 195] width 217 height 24
click at [497, 279] on div "chevron_left Personal Items Interests chevron_right" at bounding box center [547, 278] width 635 height 39
click at [623, 129] on link "Interests" at bounding box center [634, 130] width 47 height 29
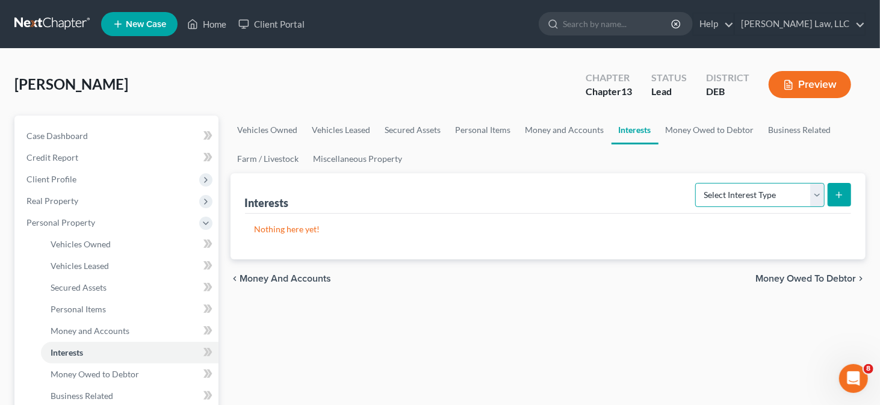
click at [746, 188] on select "Select Interest Type 401K Annuity Bond Education IRA Government Bond Government…" at bounding box center [759, 195] width 129 height 24
click at [608, 167] on ul "Vehicles Owned Vehicles Leased Secured Assets Personal Items Money and Accounts…" at bounding box center [547, 145] width 635 height 58
click at [483, 128] on link "Personal Items" at bounding box center [483, 130] width 70 height 29
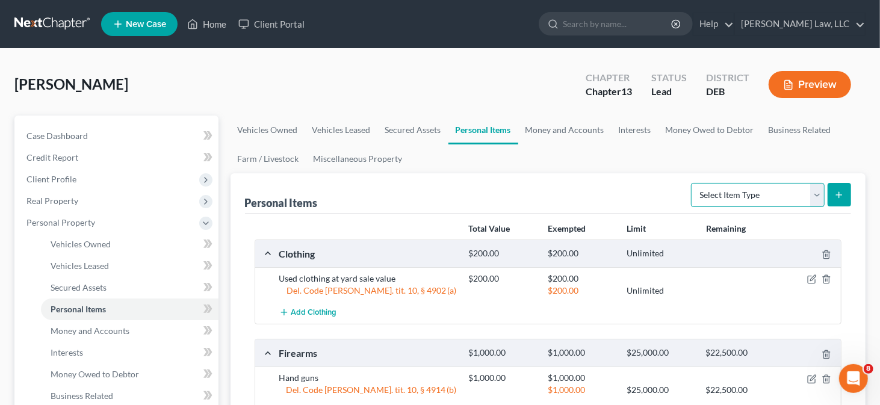
click at [754, 187] on select "Select Item Type Clothing Collectibles Of Value Electronics Firearms Household …" at bounding box center [758, 195] width 134 height 24
select select "collectibles_of_value"
click at [693, 183] on select "Select Item Type Clothing Collectibles Of Value Electronics Firearms Household …" at bounding box center [758, 195] width 134 height 24
click at [836, 191] on icon "submit" at bounding box center [839, 195] width 10 height 10
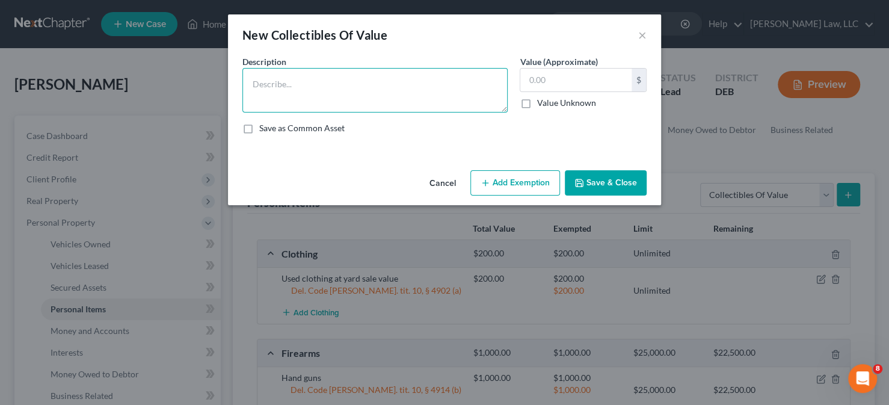
click at [349, 90] on textarea at bounding box center [375, 90] width 265 height 45
type textarea "Silver"
click at [552, 82] on input "text" at bounding box center [576, 80] width 111 height 23
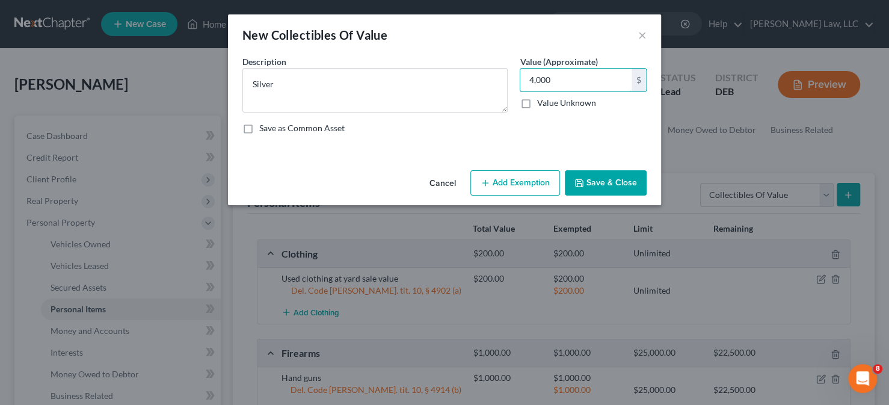
type input "4,000"
click at [542, 170] on div "Cancel Add Exemption Save & Close" at bounding box center [444, 185] width 433 height 40
click at [531, 178] on button "Add Exemption" at bounding box center [516, 182] width 90 height 25
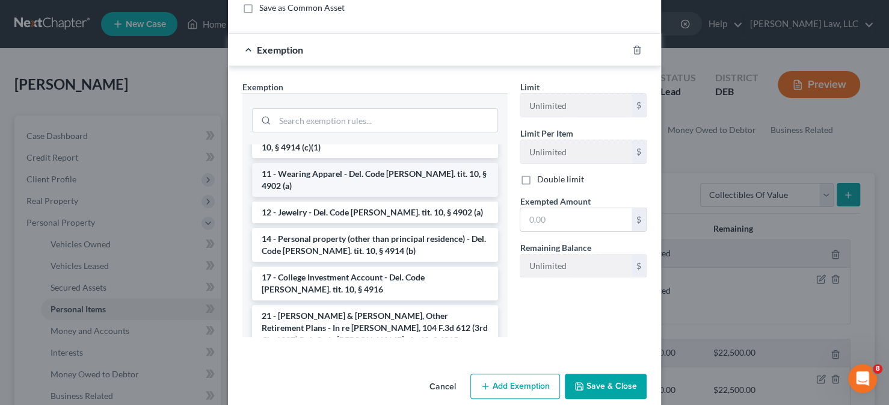
scroll to position [181, 0]
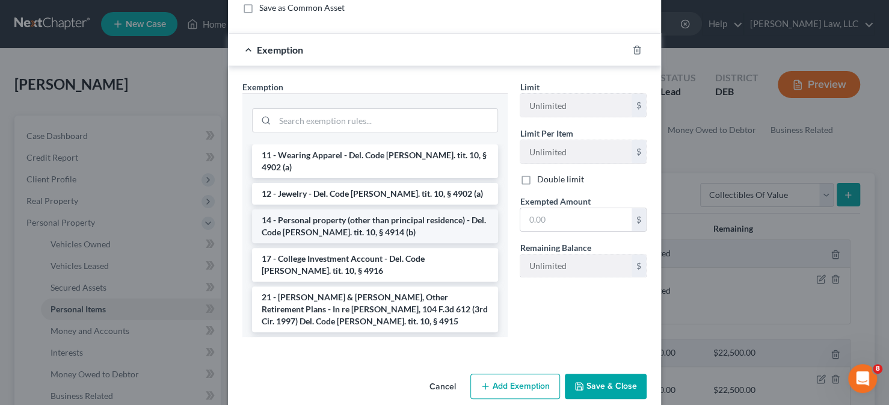
click at [337, 209] on li "14 - Personal property (other than principal residence) - Del. Code [PERSON_NAM…" at bounding box center [375, 226] width 246 height 34
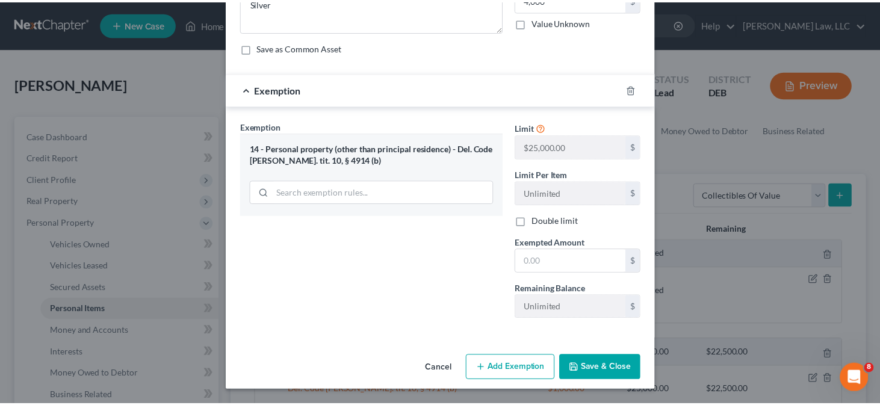
scroll to position [78, 0]
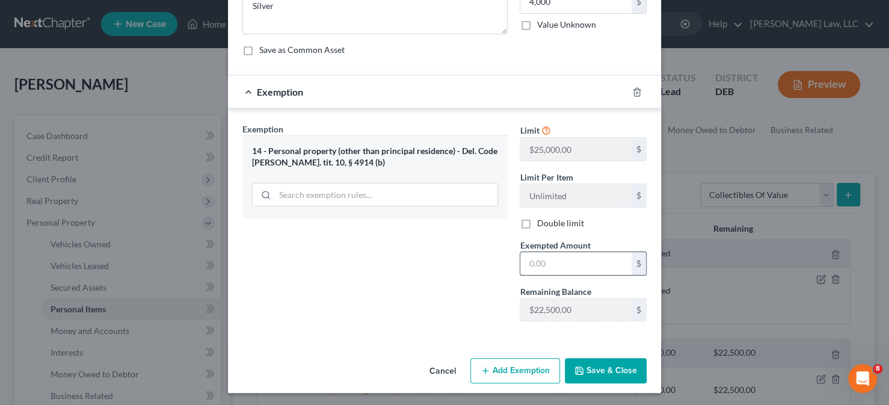
click at [572, 261] on input "text" at bounding box center [576, 263] width 111 height 23
type input "4,000"
click at [593, 372] on button "Save & Close" at bounding box center [606, 370] width 82 height 25
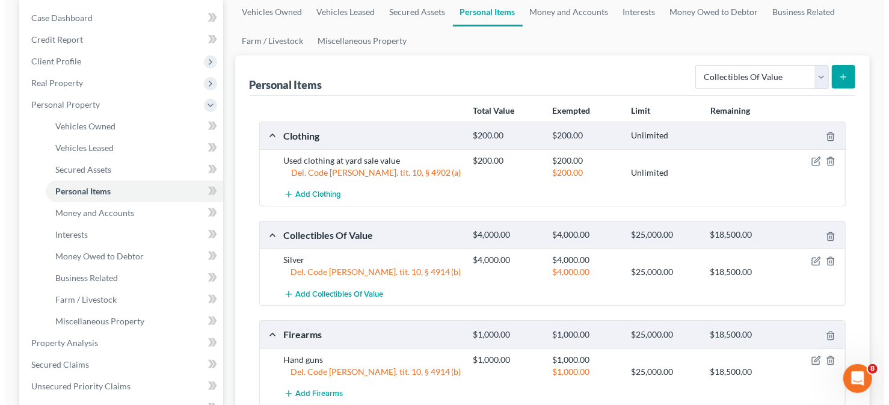
scroll to position [110, 0]
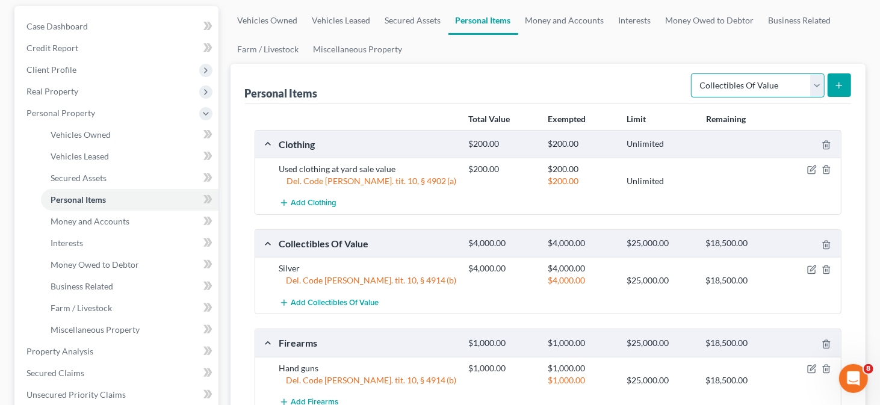
click at [740, 77] on select "Select Item Type Clothing Collectibles Of Value Electronics Firearms Household …" at bounding box center [758, 85] width 134 height 24
select select "other"
click at [693, 73] on select "Select Item Type Clothing Collectibles Of Value Electronics Firearms Household …" at bounding box center [758, 85] width 134 height 24
click at [836, 85] on icon "submit" at bounding box center [839, 86] width 10 height 10
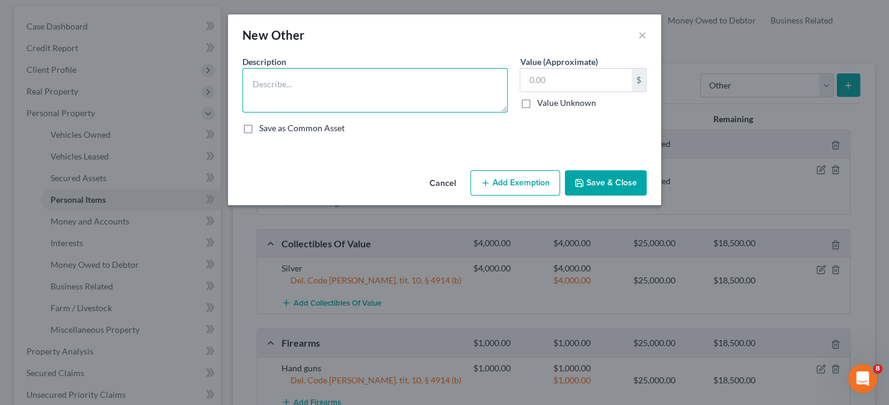
click at [432, 80] on textarea at bounding box center [375, 90] width 265 height 45
